Goal: Task Accomplishment & Management: Manage account settings

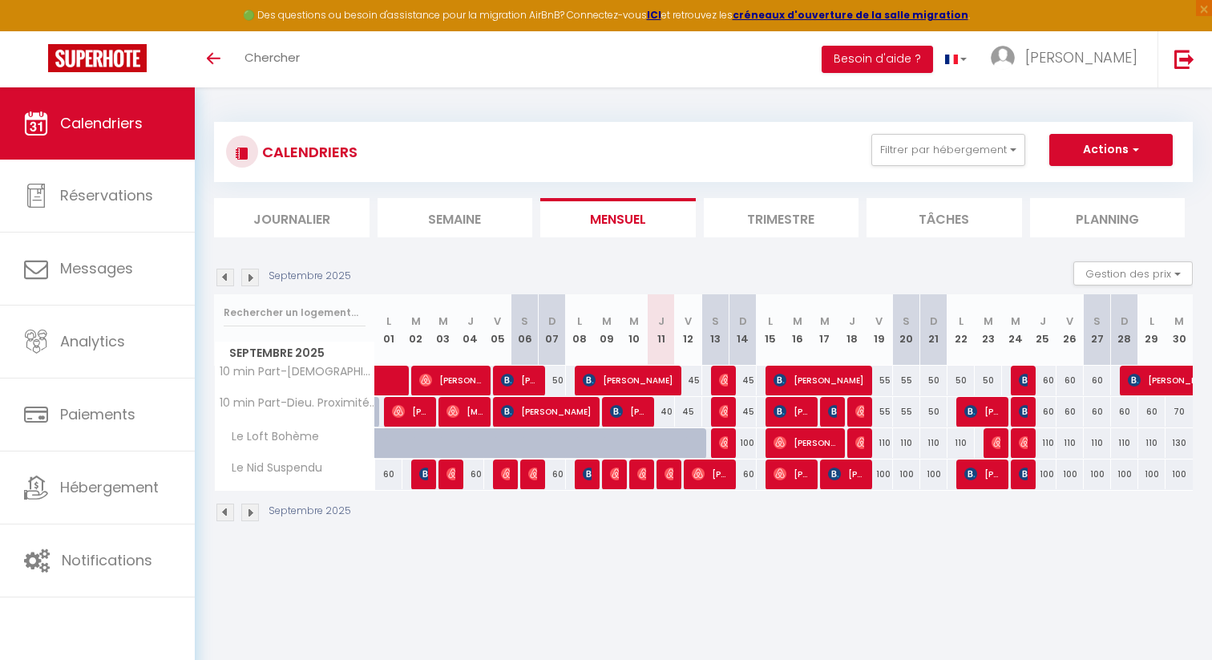
click at [743, 443] on div "100" at bounding box center [743, 443] width 27 height 30
type input "100"
type input "Dim 14 Septembre 2025"
type input "Lun 15 Septembre 2025"
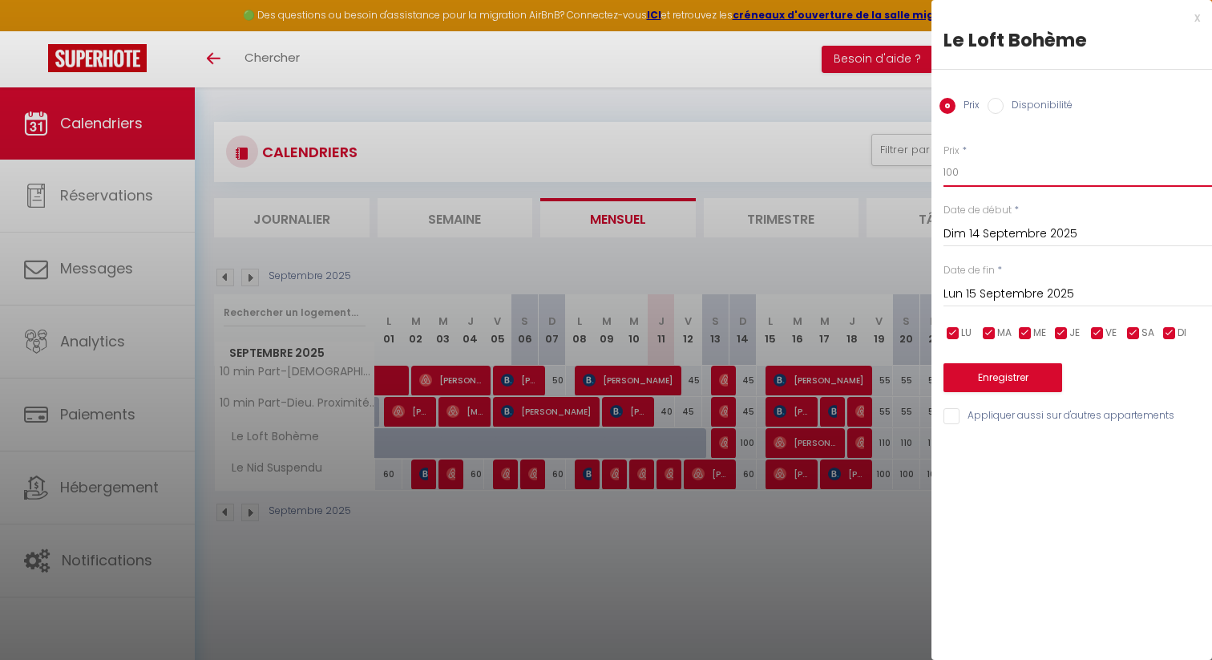
click at [971, 165] on input "100" at bounding box center [1078, 172] width 269 height 29
type input "90"
click at [1014, 362] on div "Enregistrer" at bounding box center [1078, 367] width 269 height 49
click at [1017, 375] on button "Enregistrer" at bounding box center [1003, 377] width 119 height 29
